Goal: Task Accomplishment & Management: Manage account settings

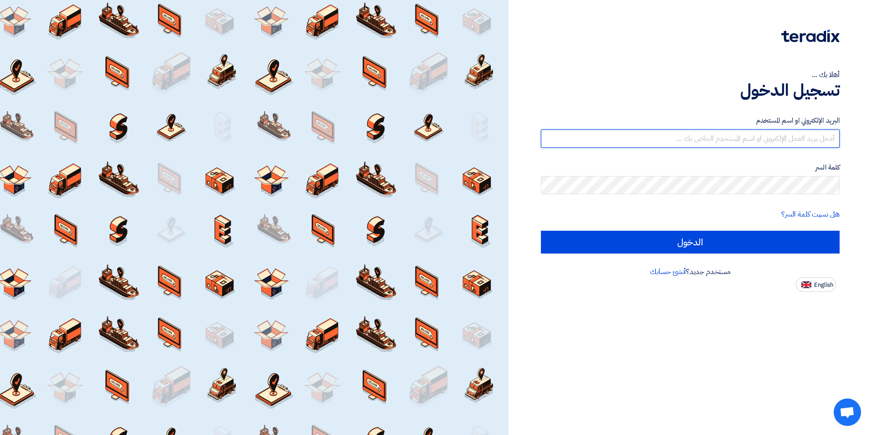
click at [742, 139] on input "text" at bounding box center [690, 139] width 299 height 18
paste input "[EMAIL_ADDRESS][DOMAIN_NAME]"
type input "[EMAIL_ADDRESS][DOMAIN_NAME]"
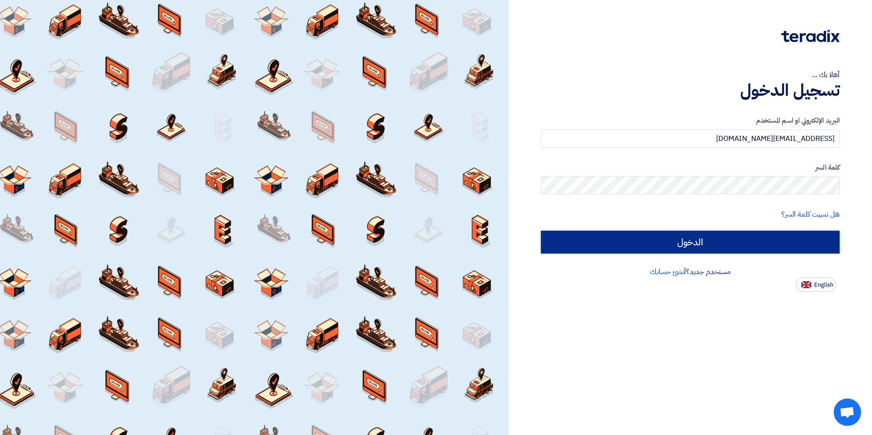
click at [728, 249] on input "الدخول" at bounding box center [690, 242] width 299 height 23
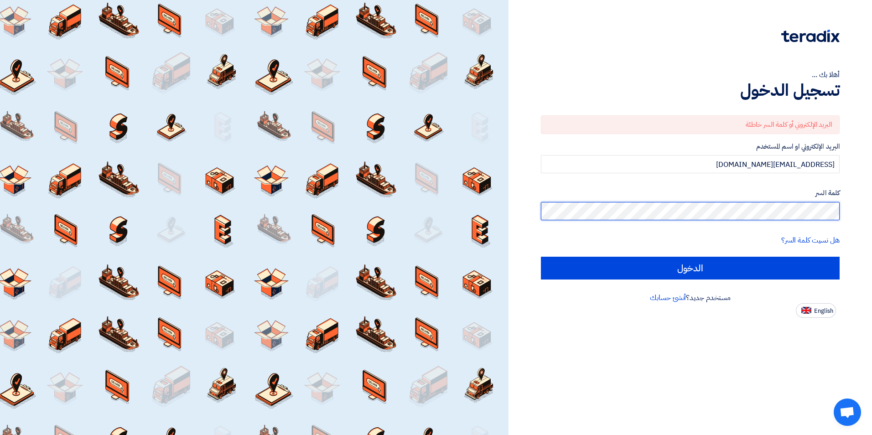
click at [860, 211] on div "أهلا بك ... تسجيل الدخول البريد الإلكتروني أو كلمة السر خاطئة البريد الإلكتروني…" at bounding box center [690, 159] width 350 height 318
click at [541, 257] on input "الدخول" at bounding box center [690, 268] width 299 height 23
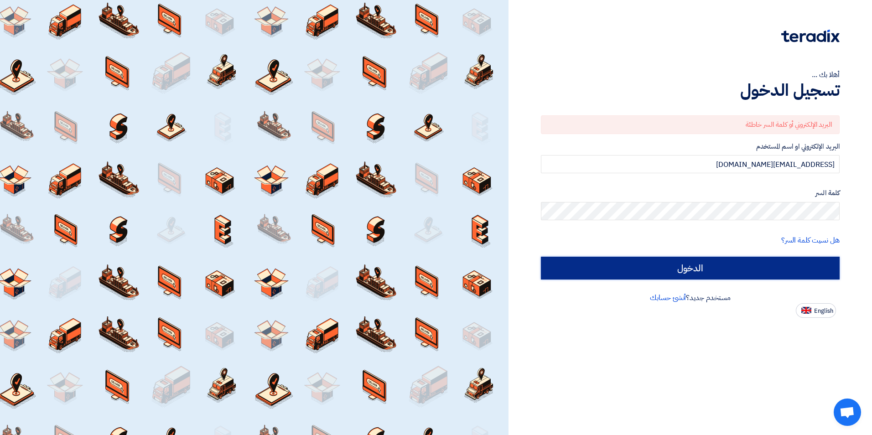
click at [735, 260] on input "الدخول" at bounding box center [690, 268] width 299 height 23
click at [708, 269] on input "الدخول" at bounding box center [690, 268] width 299 height 23
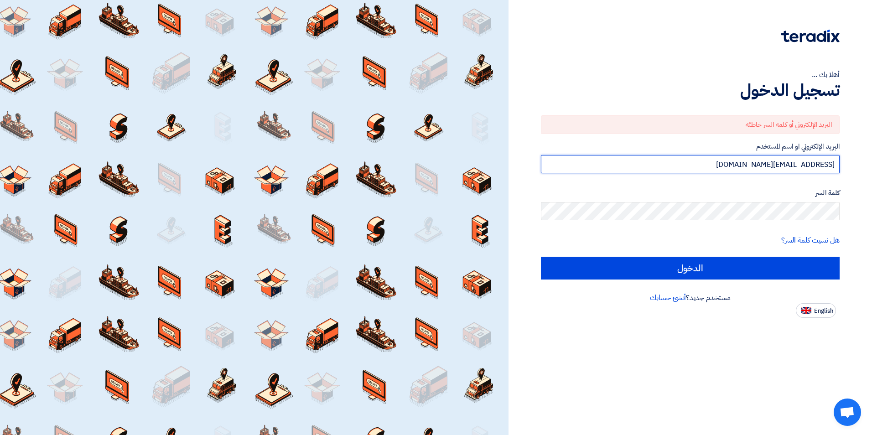
click at [787, 164] on input "[EMAIL_ADDRESS][DOMAIN_NAME]" at bounding box center [690, 164] width 299 height 18
drag, startPoint x: 835, startPoint y: 164, endPoint x: 840, endPoint y: 164, distance: 5.0
click at [840, 164] on div "أهلا بك ... تسجيل الدخول البريد الإلكتروني أو كلمة السر خاطئة البريد الإلكتروني…" at bounding box center [690, 159] width 350 height 318
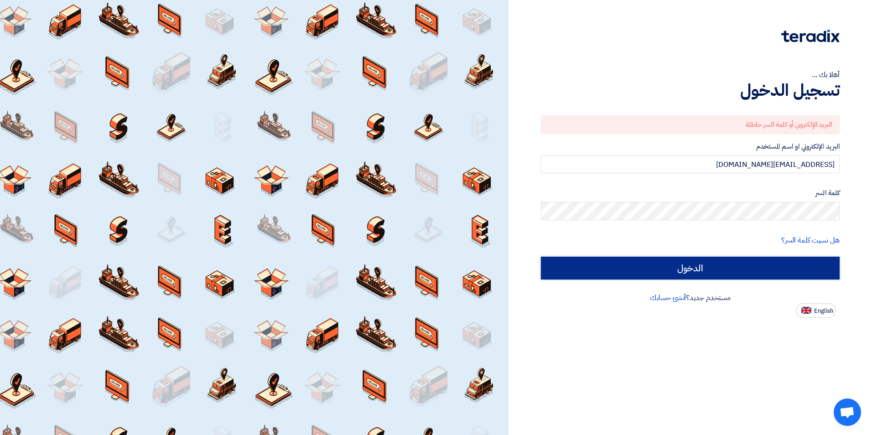
click at [676, 267] on input "الدخول" at bounding box center [690, 268] width 299 height 23
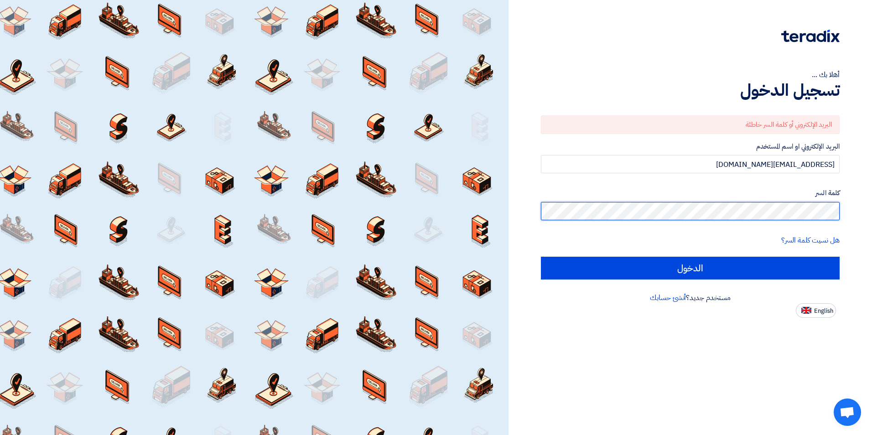
click at [852, 216] on div "أهلا بك ... تسجيل الدخول البريد الإلكتروني أو كلمة السر خاطئة البريد الإلكتروني…" at bounding box center [690, 159] width 350 height 318
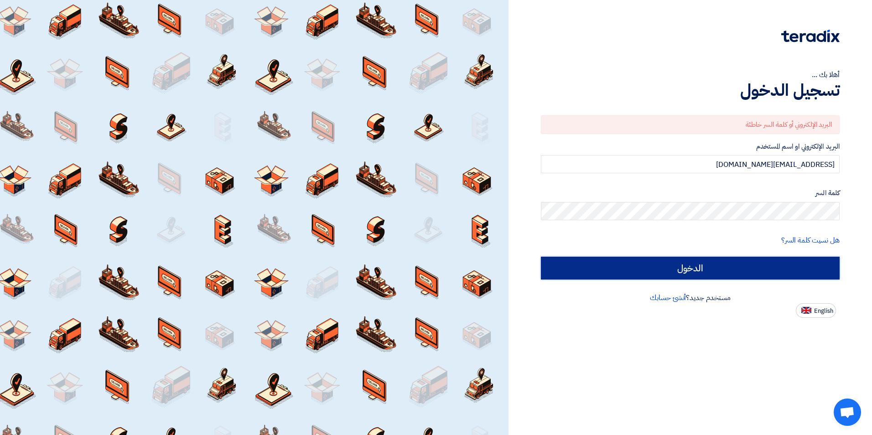
click at [701, 276] on input "الدخول" at bounding box center [690, 268] width 299 height 23
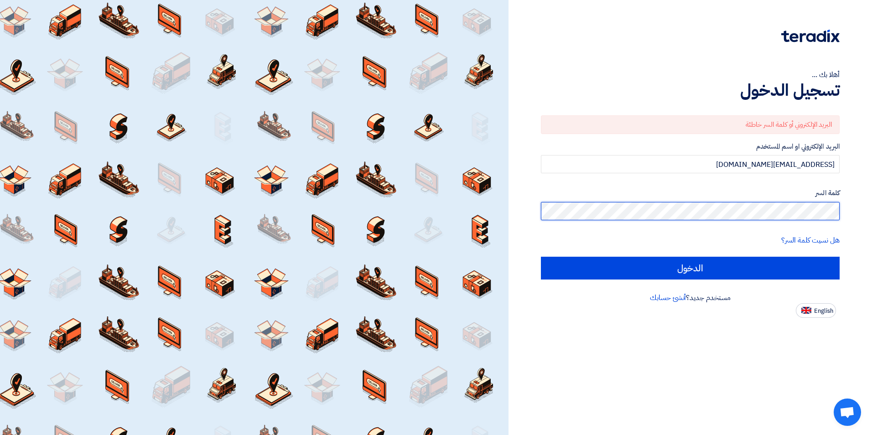
click at [850, 216] on div "أهلا بك ... تسجيل الدخول البريد الإلكتروني أو كلمة السر خاطئة البريد الإلكتروني…" at bounding box center [690, 159] width 350 height 318
click at [850, 210] on div "أهلا بك ... تسجيل الدخول البريد الإلكتروني أو كلمة السر خاطئة البريد الإلكتروني…" at bounding box center [690, 159] width 350 height 318
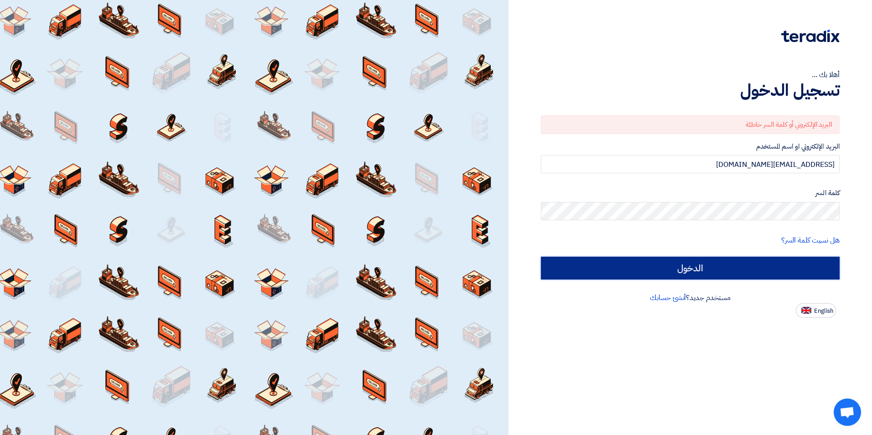
click at [773, 271] on input "الدخول" at bounding box center [690, 268] width 299 height 23
click at [643, 269] on input "الدخول" at bounding box center [690, 268] width 299 height 23
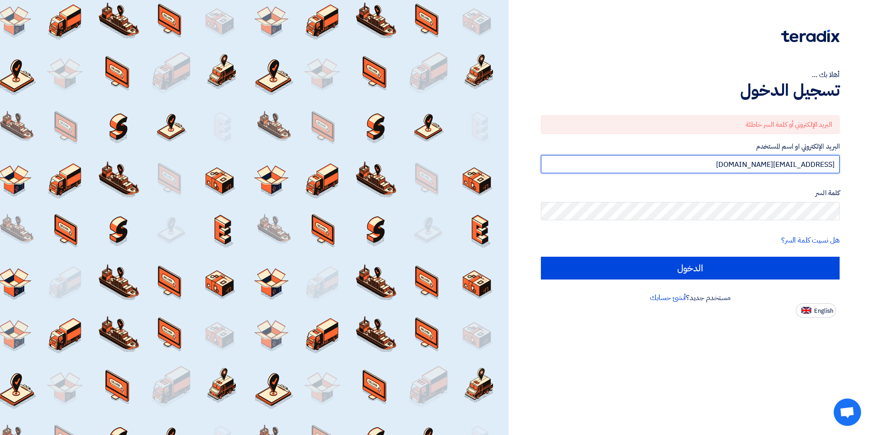
click at [761, 161] on input "[EMAIL_ADDRESS][DOMAIN_NAME]" at bounding box center [690, 164] width 299 height 18
drag, startPoint x: 749, startPoint y: 164, endPoint x: 862, endPoint y: 163, distance: 113.1
click at [862, 163] on div "أهلا بك ... تسجيل الدخول البريد الإلكتروني أو كلمة السر خاطئة البريد الإلكتروني…" at bounding box center [690, 159] width 350 height 318
click at [835, 163] on input "[EMAIL_ADDRESS][DOMAIN_NAME]" at bounding box center [690, 164] width 299 height 18
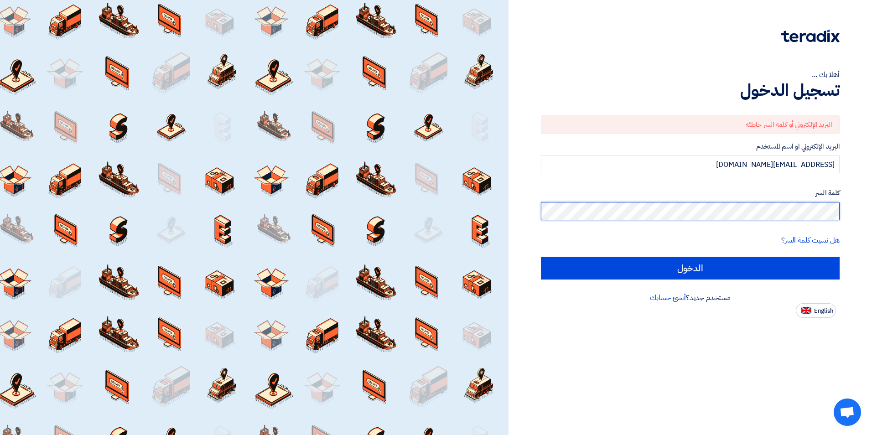
click at [857, 213] on div "أهلا بك ... تسجيل الدخول البريد الإلكتروني أو كلمة السر خاطئة البريد الإلكتروني…" at bounding box center [690, 159] width 350 height 318
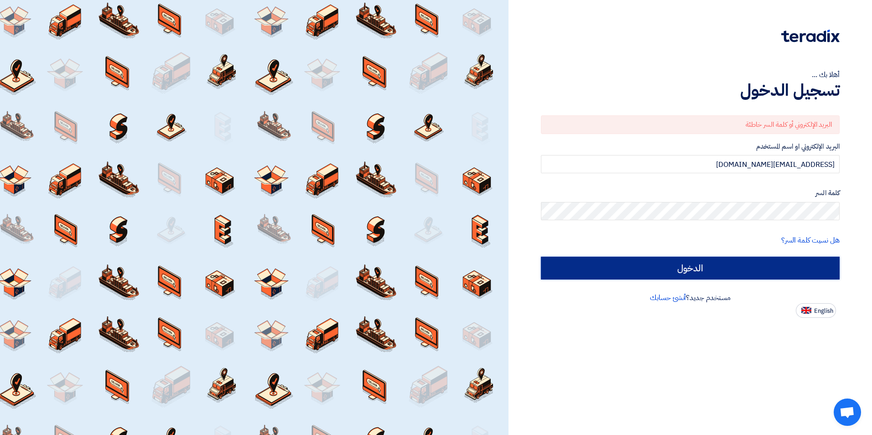
click at [627, 268] on input "الدخول" at bounding box center [690, 268] width 299 height 23
click at [680, 272] on input "الدخول" at bounding box center [690, 268] width 299 height 23
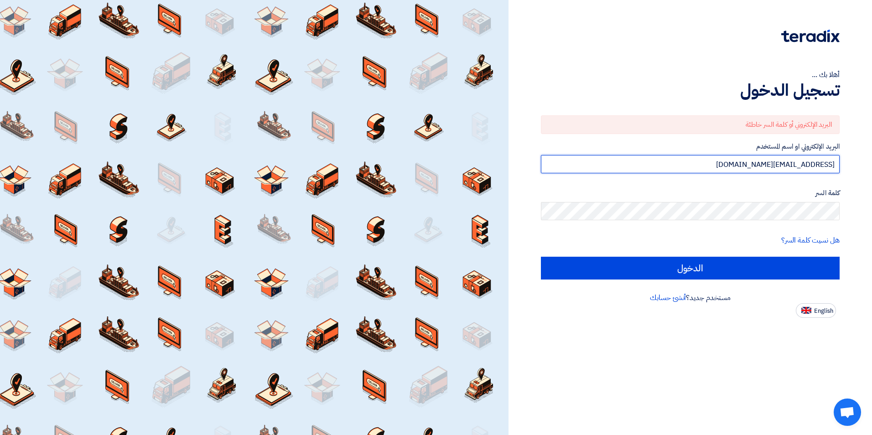
click at [748, 169] on input "[EMAIL_ADDRESS][DOMAIN_NAME]" at bounding box center [690, 164] width 299 height 18
click at [755, 167] on input "[EMAIL_ADDRESS][DOMAIN_NAME]" at bounding box center [690, 164] width 299 height 18
click at [808, 166] on input "[EMAIL_ADDRESS][DOMAIN_NAME]" at bounding box center [690, 164] width 299 height 18
click at [835, 165] on input "[EMAIL_ADDRESS][DOMAIN_NAME]" at bounding box center [690, 164] width 299 height 18
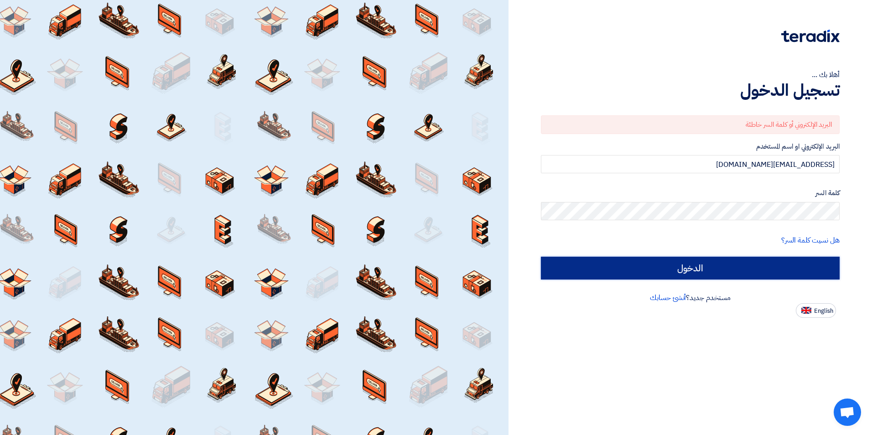
click at [742, 264] on input "الدخول" at bounding box center [690, 268] width 299 height 23
click at [749, 275] on input "الدخول" at bounding box center [690, 268] width 299 height 23
